Goal: Task Accomplishment & Management: Manage account settings

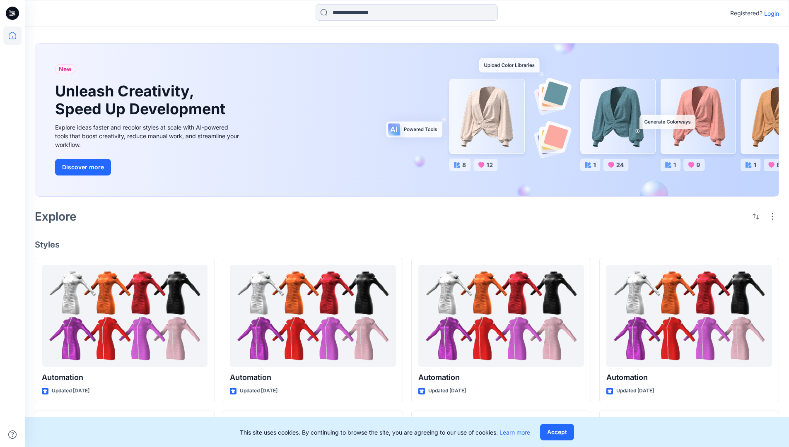
click at [769, 13] on p "Login" at bounding box center [771, 13] width 15 height 9
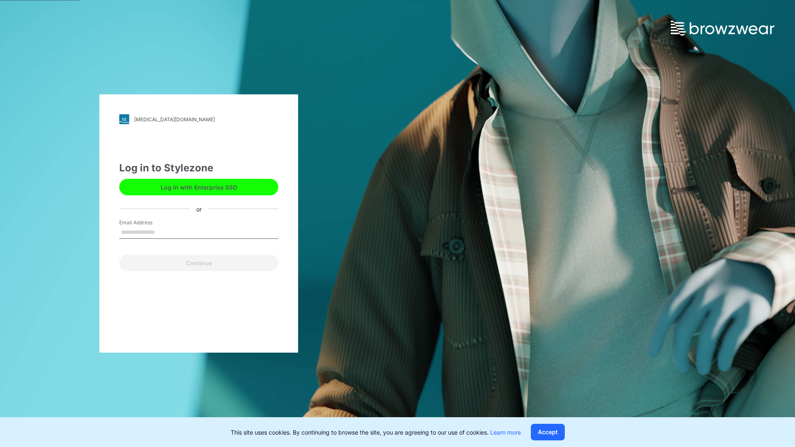
click at [164, 232] on input "Email Address" at bounding box center [198, 233] width 159 height 12
type input "**********"
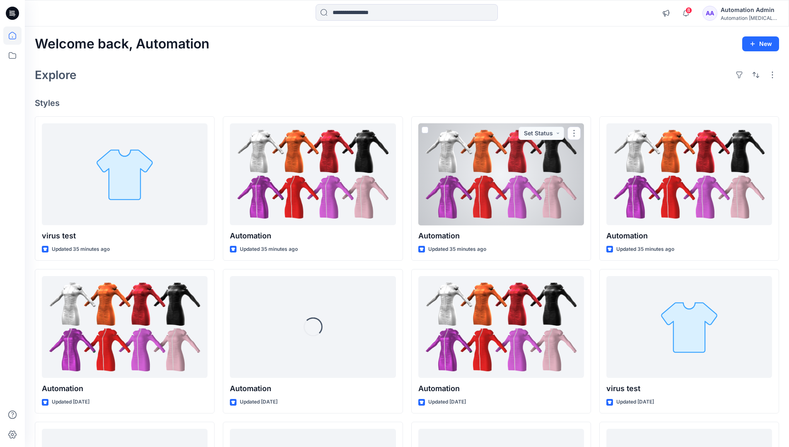
click at [16, 36] on icon at bounding box center [12, 35] width 7 height 7
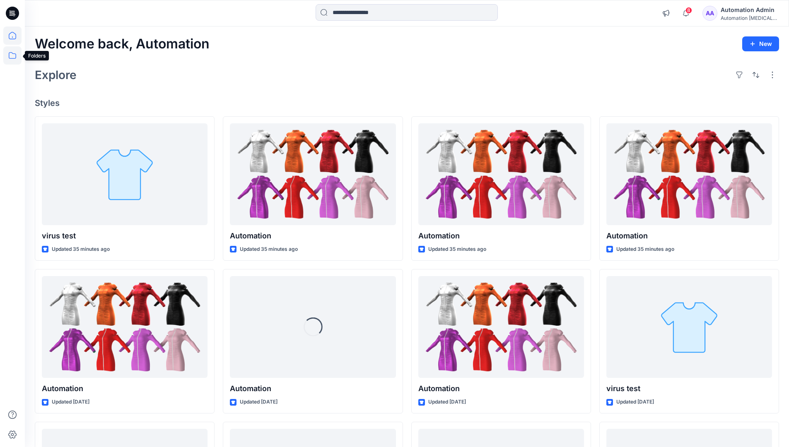
click at [14, 59] on icon at bounding box center [12, 55] width 18 height 18
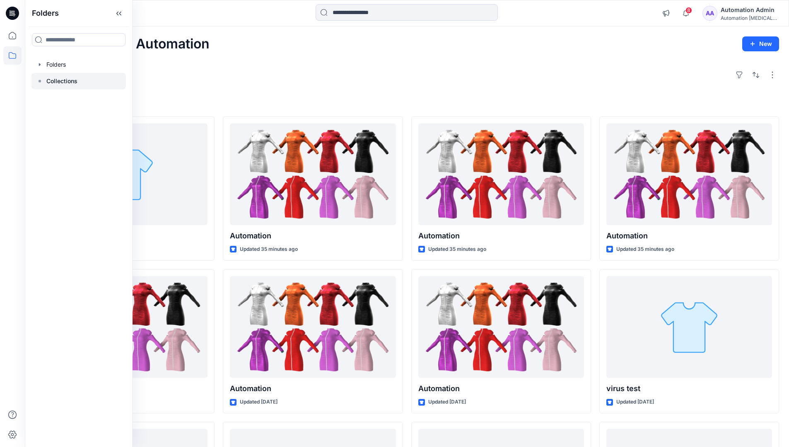
click at [69, 82] on p "Collections" at bounding box center [61, 81] width 31 height 10
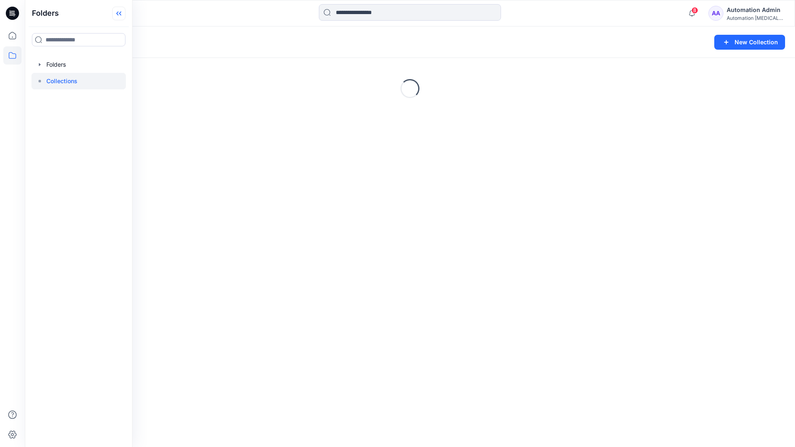
click at [123, 18] on icon at bounding box center [118, 14] width 13 height 14
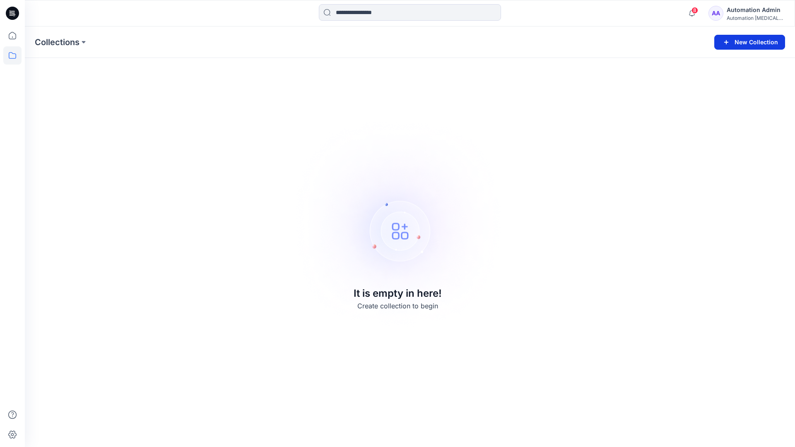
click at [752, 46] on button "New Collection" at bounding box center [749, 42] width 71 height 15
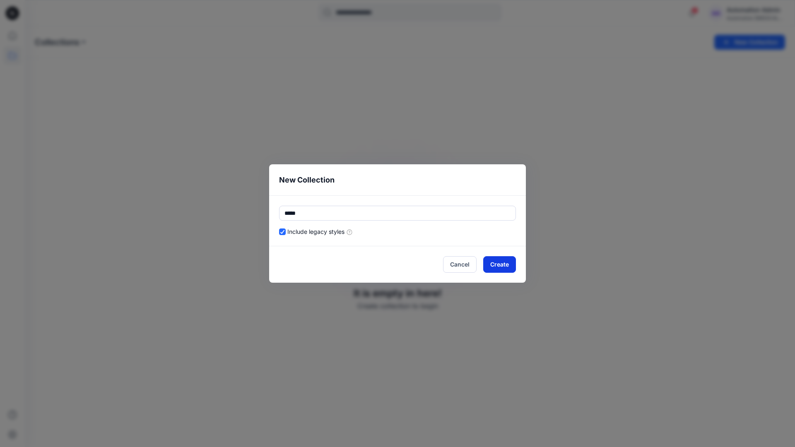
type input "*****"
click at [489, 263] on button "Create" at bounding box center [499, 264] width 33 height 17
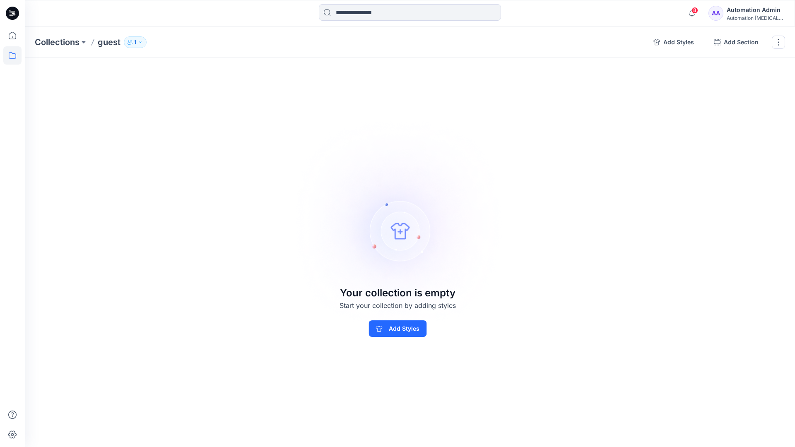
click at [135, 41] on p "1" at bounding box center [135, 42] width 2 height 9
click at [235, 69] on icon "button" at bounding box center [235, 67] width 7 height 7
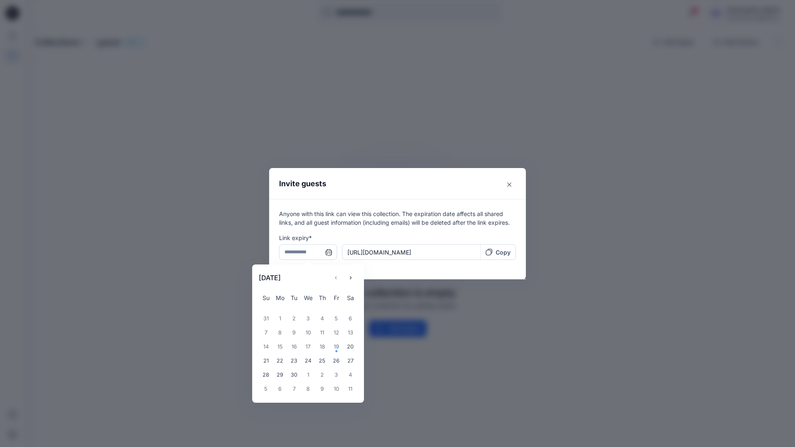
click at [305, 253] on input "text" at bounding box center [308, 252] width 58 height 16
click at [354, 276] on icon "Choose Date" at bounding box center [350, 278] width 7 height 7
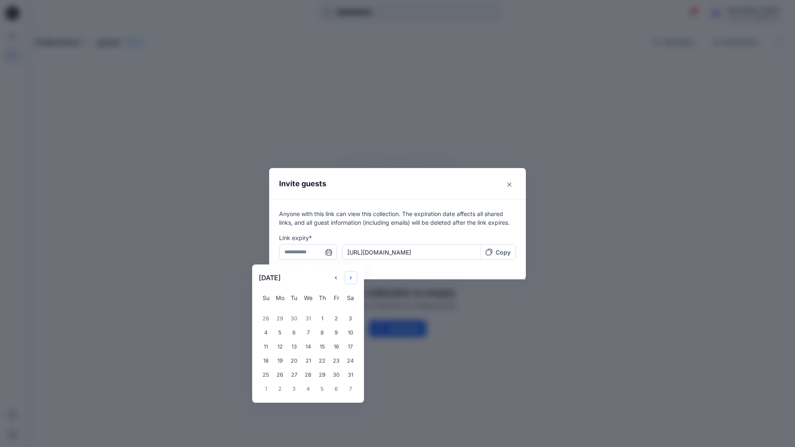
click at [354, 276] on icon "Choose Date" at bounding box center [350, 278] width 7 height 7
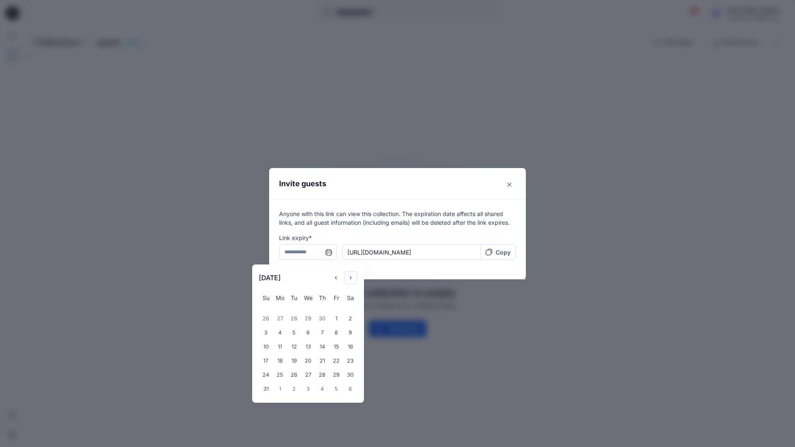
click at [354, 276] on icon "Choose Date" at bounding box center [350, 278] width 7 height 7
click at [305, 348] on div "14" at bounding box center [308, 347] width 14 height 14
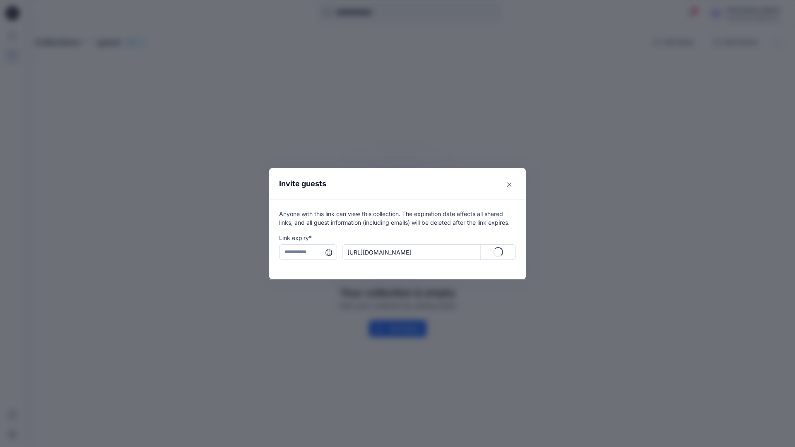
type input "**********"
click at [499, 253] on p "Copy" at bounding box center [503, 252] width 15 height 9
click at [508, 185] on icon "Close" at bounding box center [509, 185] width 4 height 4
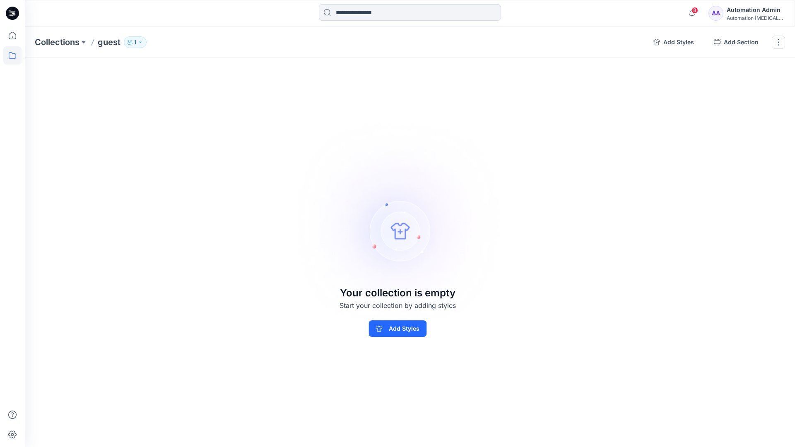
click at [135, 44] on p "1" at bounding box center [135, 42] width 2 height 9
click at [444, 167] on img at bounding box center [398, 223] width 232 height 231
click at [777, 44] on button "button" at bounding box center [778, 42] width 13 height 13
click at [731, 99] on button "Delete Collection" at bounding box center [738, 99] width 89 height 15
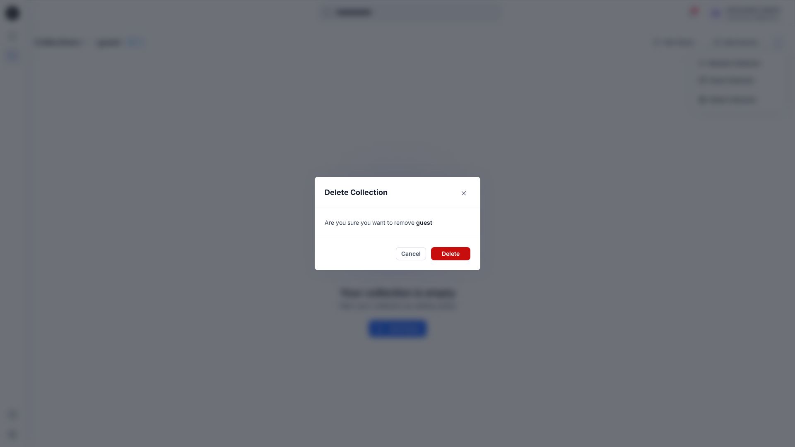
click at [434, 251] on button "Delete" at bounding box center [450, 253] width 39 height 13
